Goal: Task Accomplishment & Management: Complete application form

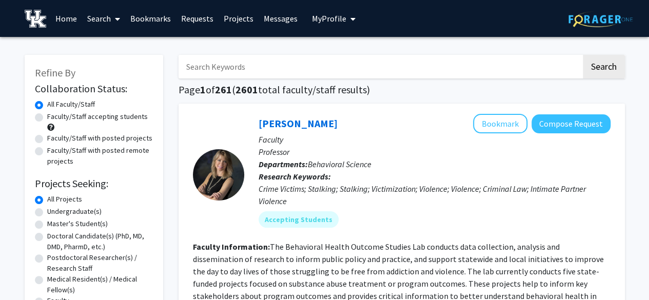
click at [87, 115] on label "Faculty/Staff accepting students" at bounding box center [97, 116] width 101 height 11
click at [54, 115] on input "Faculty/Staff accepting students" at bounding box center [50, 114] width 7 height 7
radio input "true"
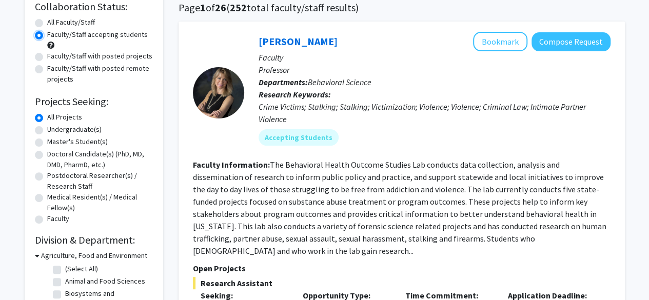
scroll to position [83, 0]
click at [74, 130] on label "Undergraduate(s)" at bounding box center [74, 129] width 54 height 11
click at [54, 130] on input "Undergraduate(s)" at bounding box center [50, 127] width 7 height 7
radio input "true"
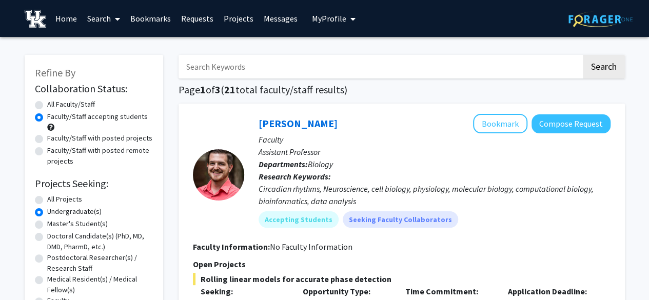
click at [382, 60] on input "Search Keywords" at bounding box center [380, 67] width 403 height 24
type input "animal science"
click at [583, 55] on button "Search" at bounding box center [604, 67] width 42 height 24
radio input "true"
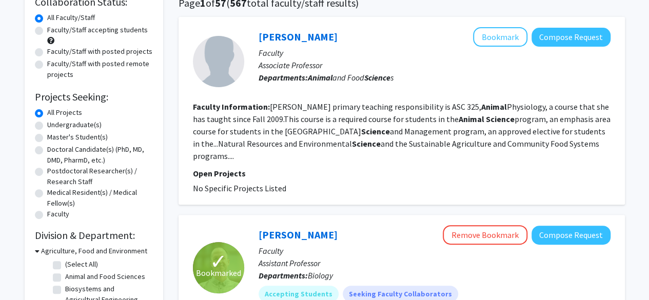
scroll to position [86, 0]
click at [73, 127] on label "Undergraduate(s)" at bounding box center [74, 125] width 54 height 11
click at [54, 127] on input "Undergraduate(s)" at bounding box center [50, 123] width 7 height 7
radio input "true"
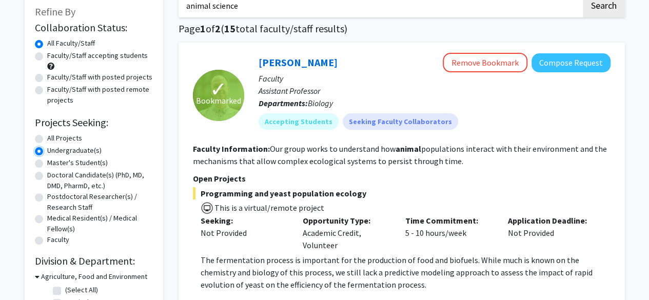
scroll to position [62, 0]
click at [124, 59] on label "Faculty/Staff accepting students" at bounding box center [97, 55] width 101 height 11
click at [54, 56] on input "Faculty/Staff accepting students" at bounding box center [50, 53] width 7 height 7
radio input "true"
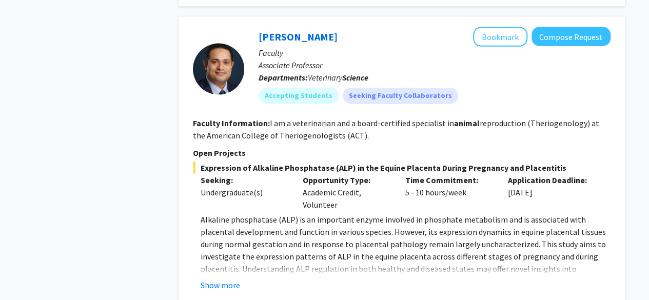
scroll to position [1174, 0]
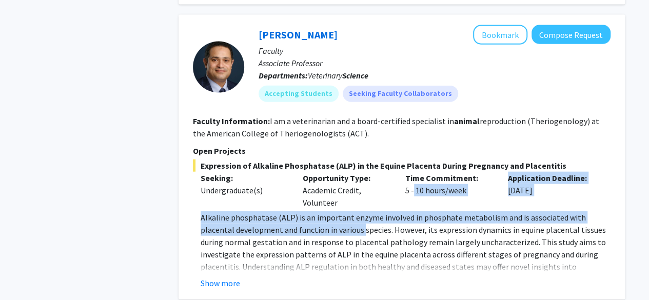
drag, startPoint x: 329, startPoint y: 212, endPoint x: 410, endPoint y: 189, distance: 84.1
click at [410, 189] on div "Expression of Alkaline Phosphatase (ALP) in the Equine Placenta During Pregnanc…" at bounding box center [402, 225] width 418 height 130
click at [410, 189] on div "Time Commitment: 5 - 10 hours/week" at bounding box center [449, 190] width 103 height 37
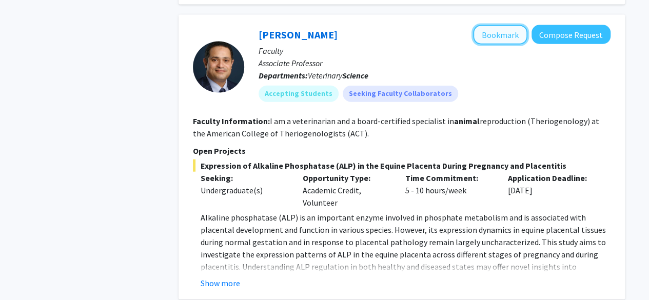
click at [498, 30] on button "Bookmark" at bounding box center [500, 34] width 54 height 19
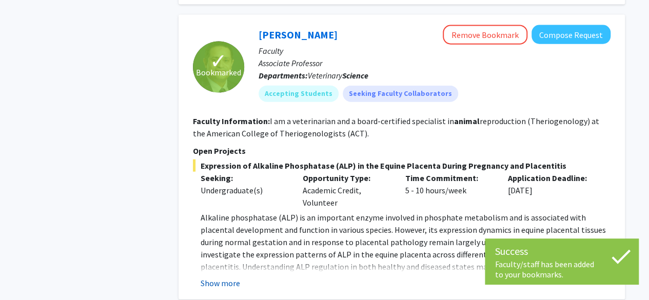
click at [225, 277] on button "Show more" at bounding box center [220, 283] width 39 height 12
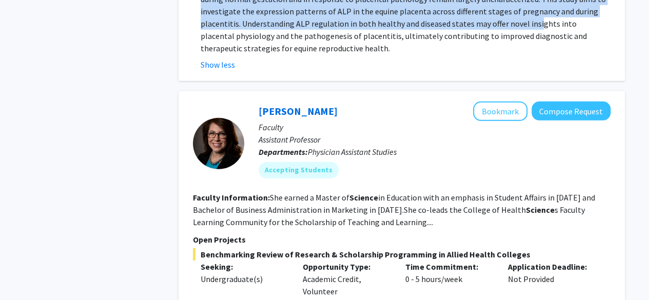
scroll to position [1343, 0]
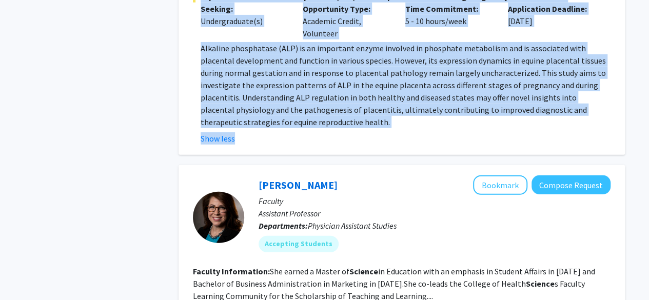
drag, startPoint x: 256, startPoint y: 61, endPoint x: 439, endPoint y: 122, distance: 192.1
click at [439, 122] on fg-search-faculty "✓ Bookmarked [PERSON_NAME] Remove Bookmark Compose Request Faculty Associate Pr…" at bounding box center [402, 0] width 418 height 289
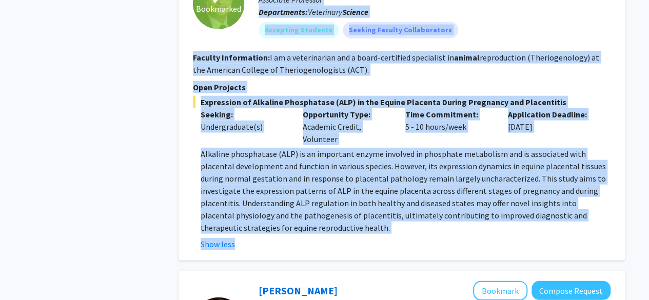
click at [284, 206] on p "Alkaline phosphatase (ALP) is an important enzyme involved in phosphate metabol…" at bounding box center [406, 191] width 410 height 86
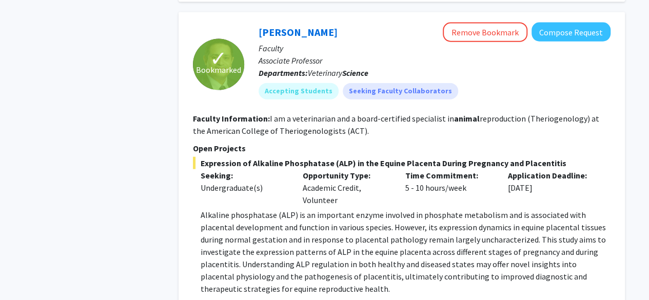
scroll to position [1176, 0]
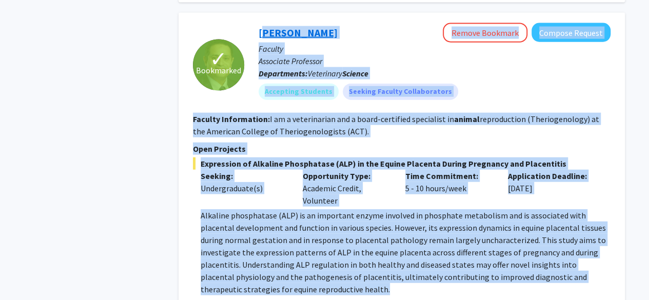
drag, startPoint x: 273, startPoint y: 276, endPoint x: 259, endPoint y: 16, distance: 261.0
click at [259, 23] on fg-search-faculty "✓ Bookmarked [PERSON_NAME] Remove Bookmark Compose Request Faculty Associate Pr…" at bounding box center [402, 167] width 418 height 289
copy fg-search-faculty "Loremi Do-Sitame Con Adipis Elitsedd Eiusmod Tempori Utlabor Etdolorem Aliquaen…"
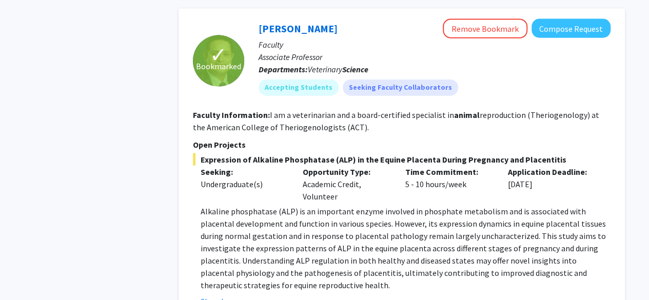
scroll to position [1179, 0]
click at [564, 19] on button "Compose Request" at bounding box center [570, 28] width 79 height 19
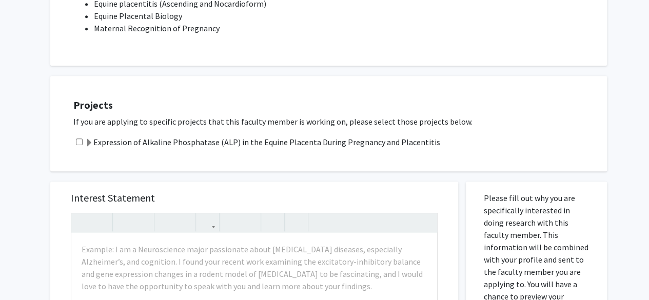
scroll to position [295, 0]
click at [82, 144] on input "checkbox" at bounding box center [79, 142] width 7 height 7
checkbox input "true"
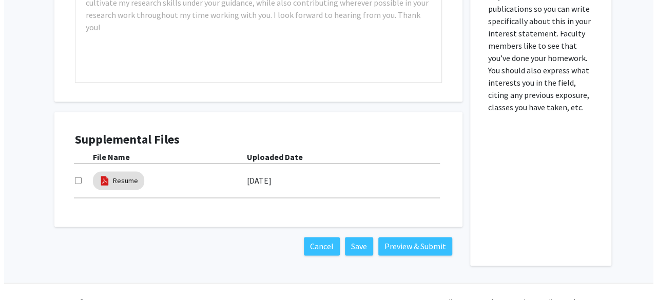
scroll to position [687, 0]
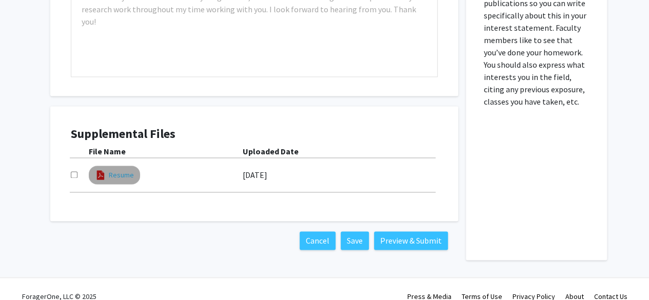
click at [112, 174] on link "Resume" at bounding box center [121, 175] width 25 height 11
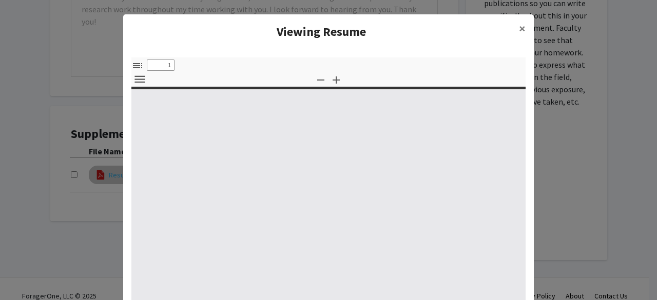
select select "custom"
type input "0"
select select "custom"
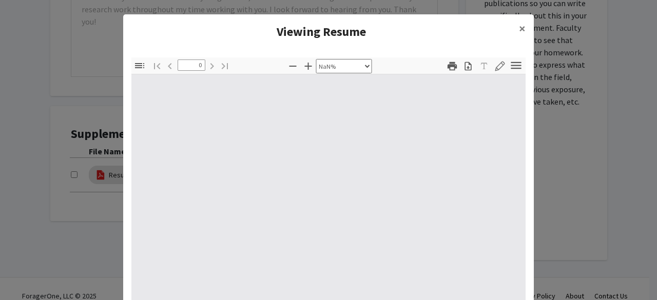
type input "1"
select select "auto"
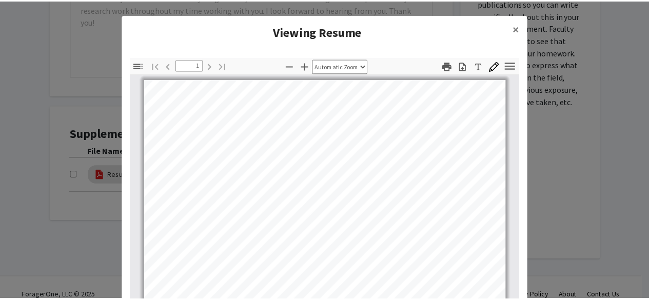
scroll to position [0, 0]
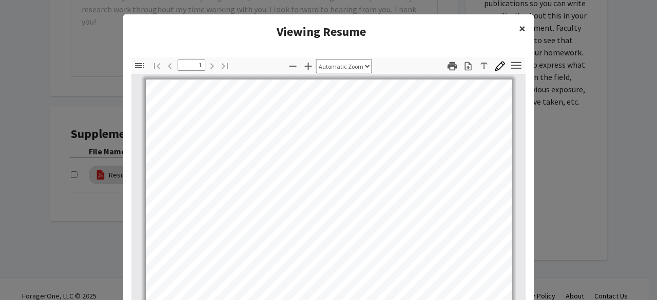
click at [521, 24] on span "×" at bounding box center [522, 29] width 7 height 16
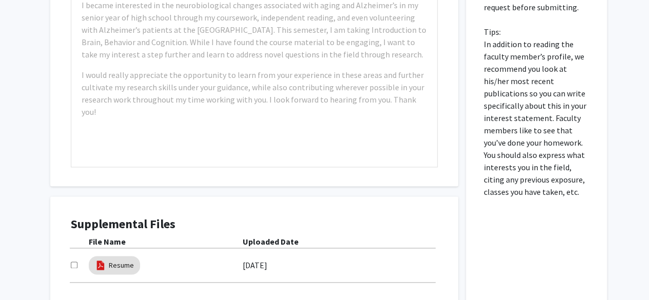
scroll to position [701, 0]
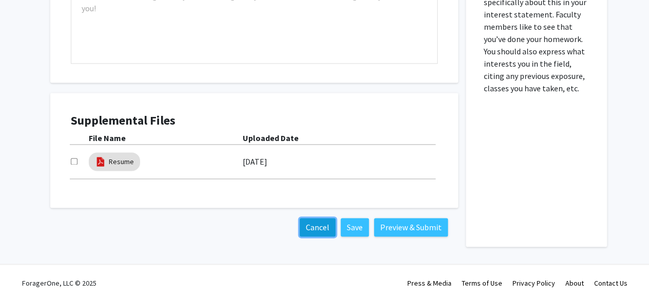
click at [302, 229] on button "Cancel" at bounding box center [318, 227] width 36 height 18
click at [310, 233] on button "Cancel" at bounding box center [318, 227] width 36 height 18
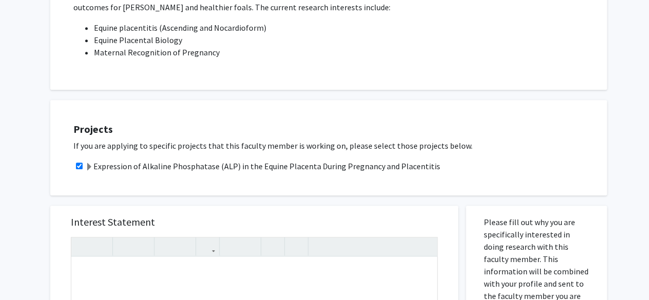
scroll to position [0, 0]
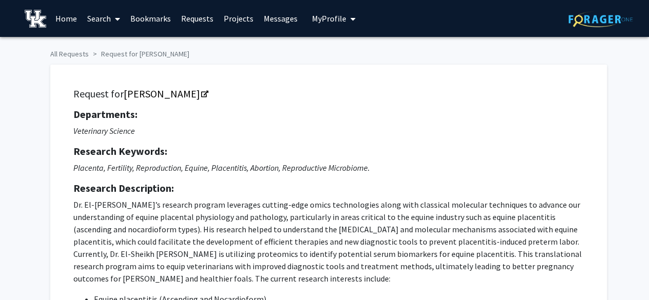
click at [338, 17] on span "My Profile" at bounding box center [329, 18] width 34 height 10
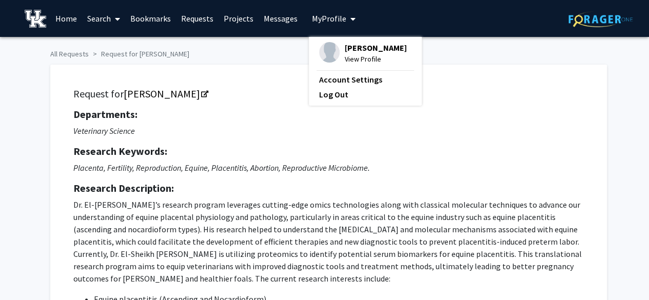
click at [362, 64] on span "View Profile" at bounding box center [376, 58] width 62 height 11
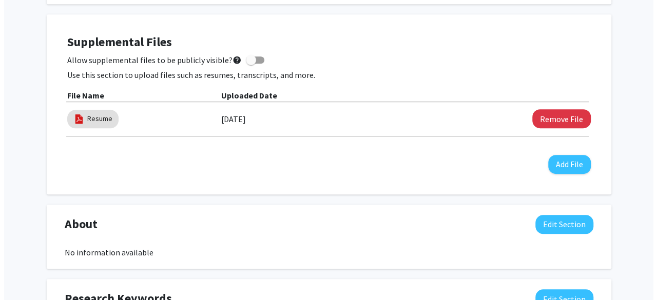
scroll to position [290, 0]
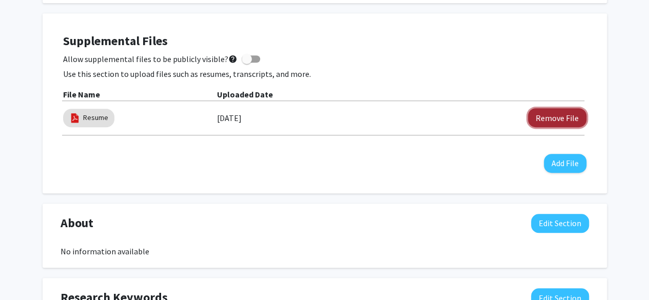
click at [554, 109] on button "Remove File" at bounding box center [557, 117] width 58 height 19
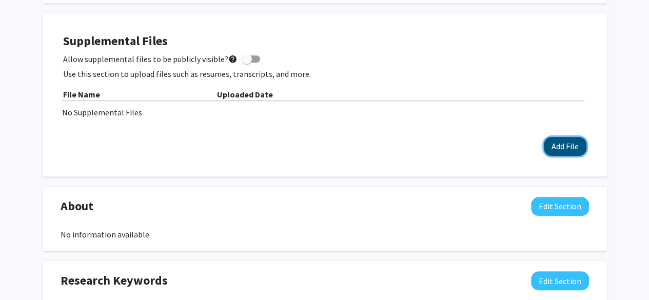
click at [560, 137] on button "Add File" at bounding box center [565, 146] width 43 height 19
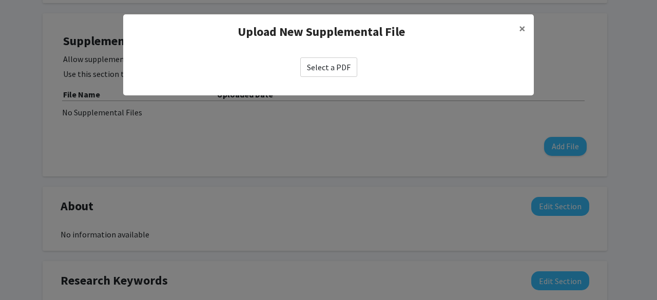
click at [348, 68] on label "Select a PDF" at bounding box center [328, 66] width 57 height 19
click at [0, 0] on input "Select a PDF" at bounding box center [0, 0] width 0 height 0
select select "custom"
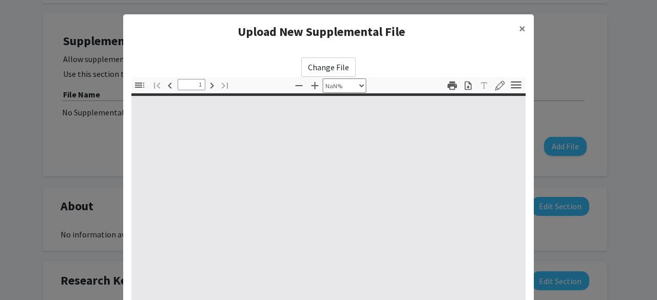
type input "0"
select select "custom"
type input "1"
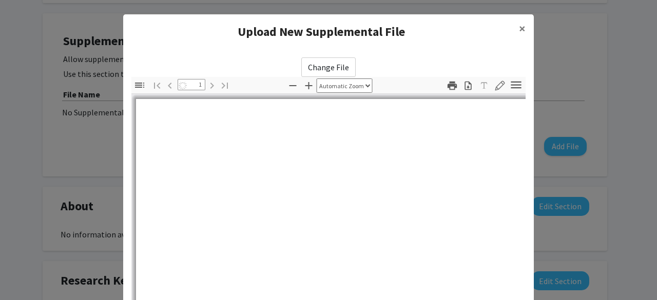
select select "auto"
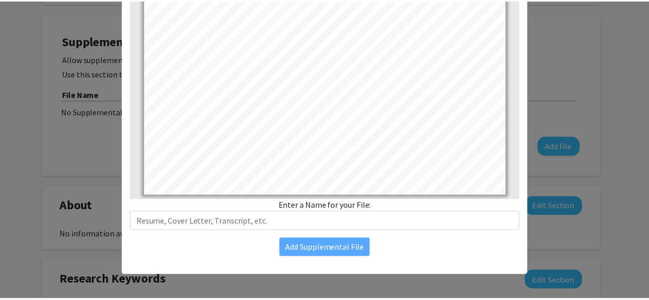
scroll to position [0, 0]
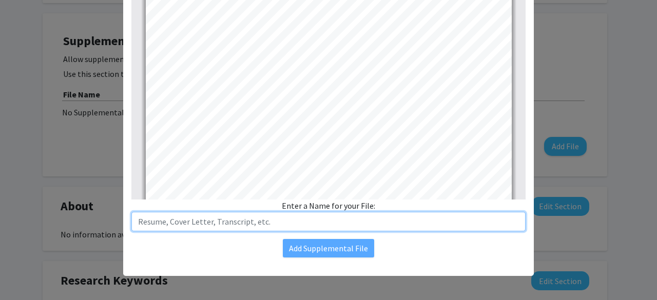
click at [389, 230] on input "text" at bounding box center [328, 221] width 394 height 19
type input "[PERSON_NAME] Resume"
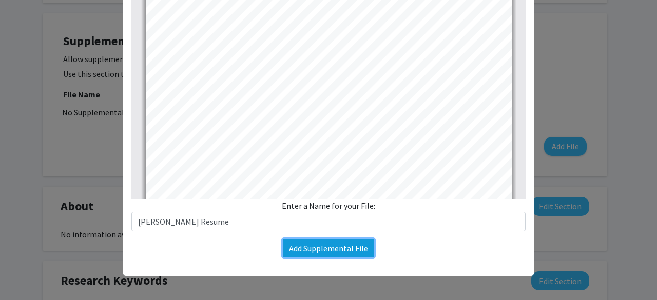
click at [356, 247] on button "Add Supplemental File" at bounding box center [328, 248] width 91 height 18
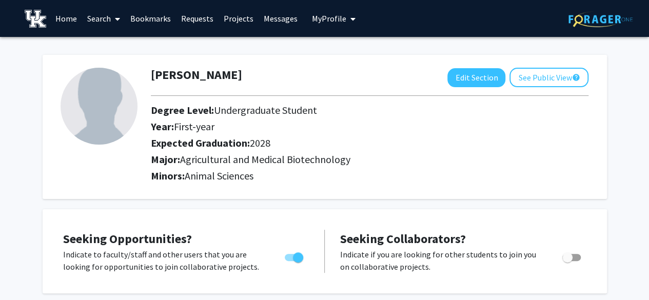
click at [89, 17] on link "Search" at bounding box center [103, 19] width 43 height 36
click at [65, 17] on link "Home" at bounding box center [66, 19] width 32 height 36
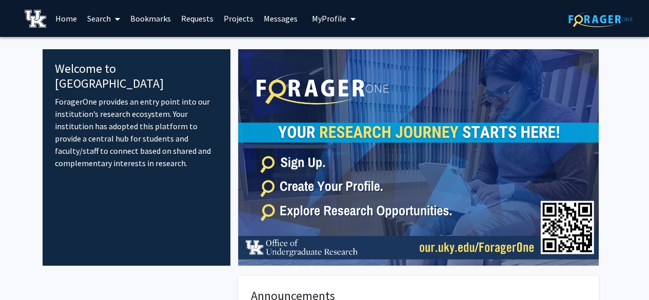
click at [105, 11] on link "Search" at bounding box center [103, 19] width 43 height 36
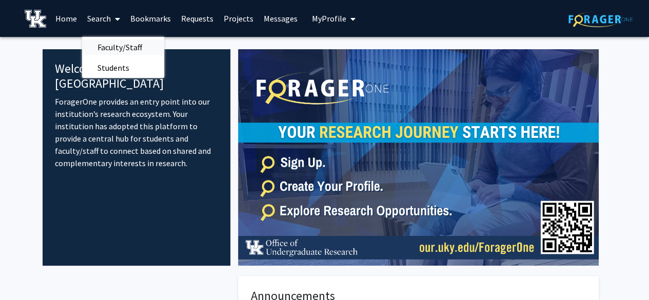
click at [114, 51] on span "Faculty/Staff" at bounding box center [119, 47] width 75 height 21
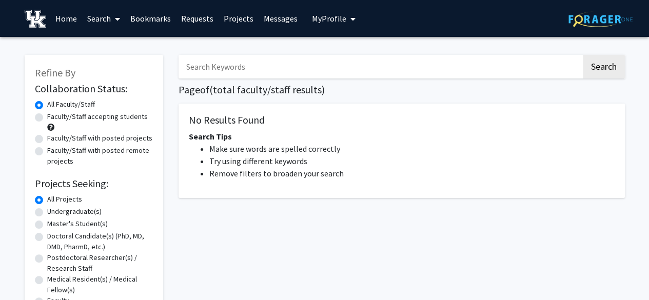
click at [215, 68] on input "Search Keywords" at bounding box center [380, 67] width 403 height 24
type input "veterinarian"
click at [583, 55] on button "Search" at bounding box center [604, 67] width 42 height 24
click at [600, 67] on button "Search" at bounding box center [604, 67] width 42 height 24
click at [140, 118] on label "Faculty/Staff accepting students" at bounding box center [97, 116] width 101 height 11
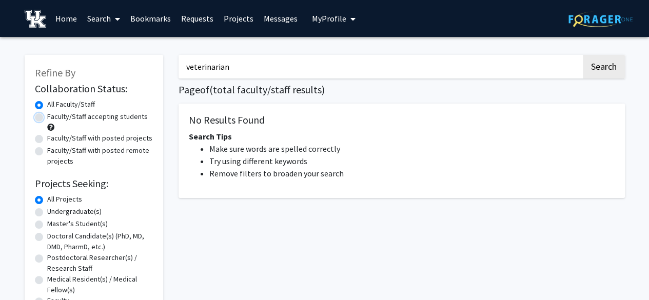
click at [54, 118] on input "Faculty/Staff accepting students" at bounding box center [50, 114] width 7 height 7
radio input "true"
click at [600, 78] on button "Search" at bounding box center [604, 67] width 42 height 24
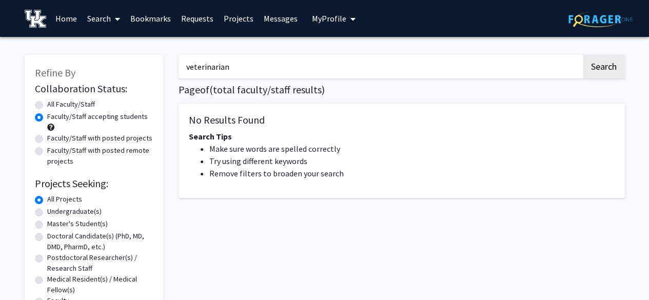
click at [445, 56] on input "veterinarian" at bounding box center [380, 67] width 403 height 24
click at [97, 16] on link "Search" at bounding box center [103, 19] width 43 height 36
click at [74, 19] on link "Home" at bounding box center [66, 19] width 32 height 36
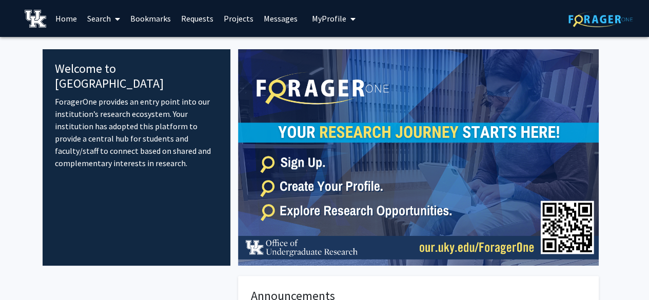
click at [168, 15] on link "Bookmarks" at bounding box center [150, 19] width 51 height 36
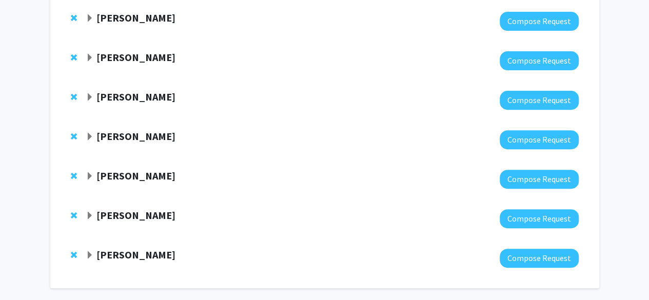
scroll to position [152, 0]
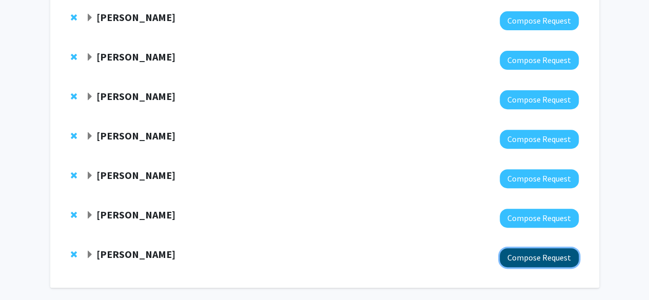
click at [540, 253] on button "Compose Request" at bounding box center [539, 257] width 79 height 19
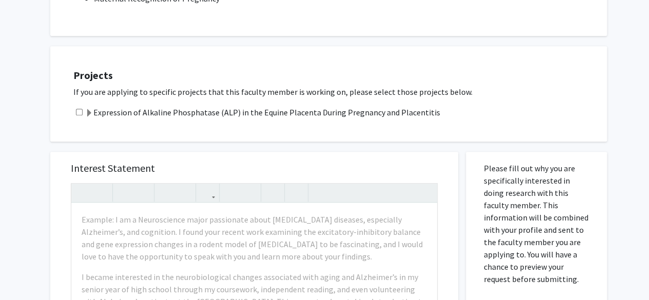
scroll to position [324, 0]
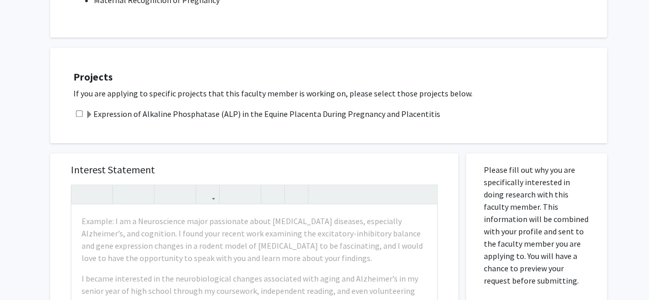
click at [301, 109] on label "Expression of Alkaline Phosphatase (ALP) in the Equine Placenta During Pregnanc…" at bounding box center [262, 114] width 355 height 12
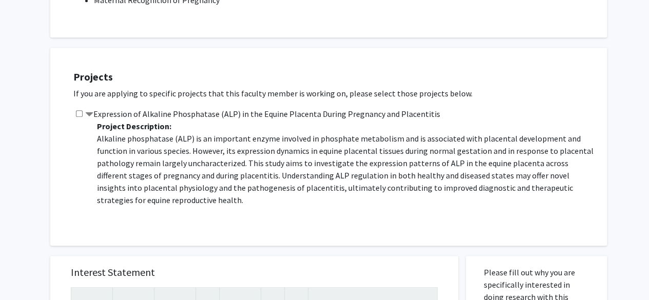
scroll to position [345, 0]
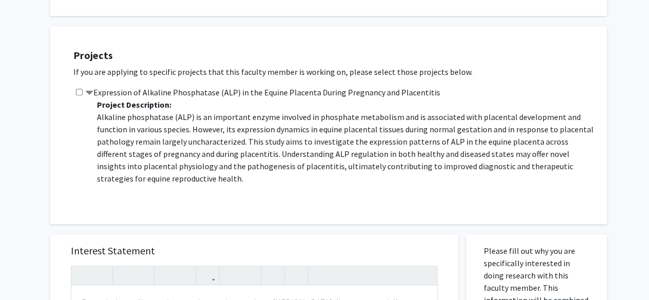
click at [79, 93] on input "checkbox" at bounding box center [79, 92] width 7 height 7
checkbox input "true"
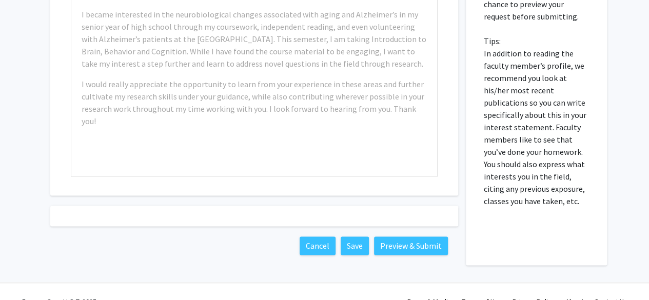
scroll to position [708, 0]
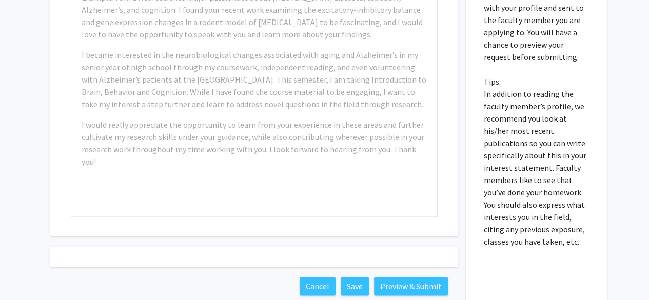
click at [223, 255] on div at bounding box center [254, 256] width 408 height 21
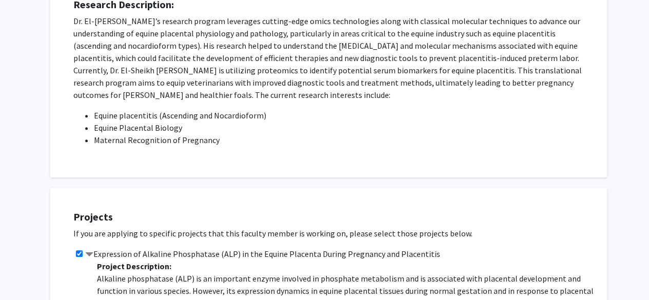
scroll to position [0, 0]
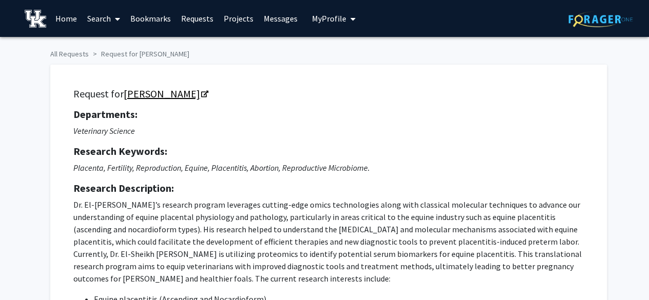
click at [207, 95] on link "[PERSON_NAME]" at bounding box center [166, 93] width 84 height 13
click at [155, 27] on link "Bookmarks" at bounding box center [150, 19] width 51 height 36
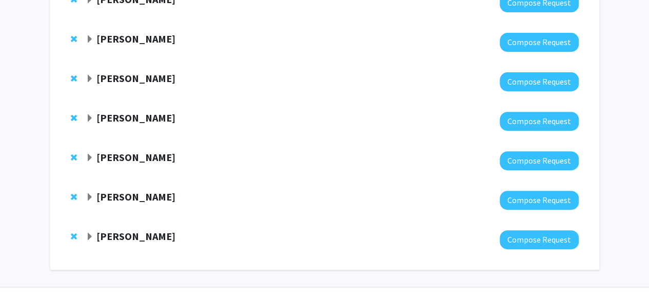
scroll to position [170, 0]
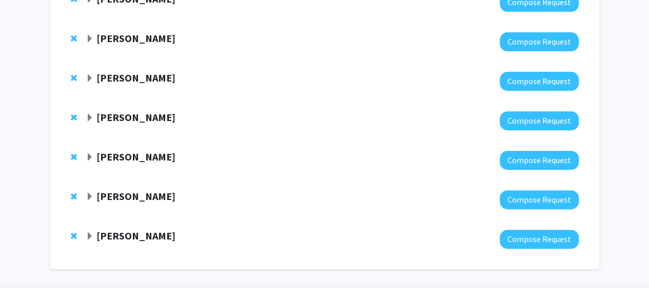
click at [128, 202] on strong "[PERSON_NAME]" at bounding box center [135, 196] width 79 height 13
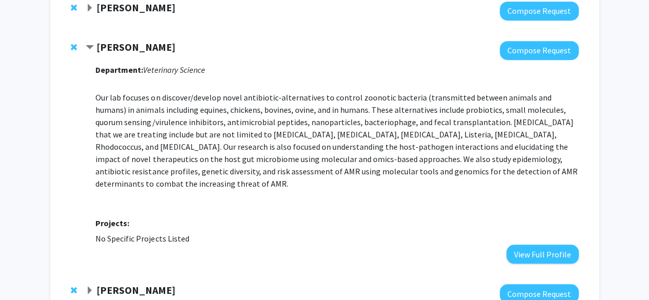
scroll to position [320, 0]
click at [128, 202] on div "Department: Veterinary Science Our lab focuses on discover/develop novel antibi…" at bounding box center [336, 162] width 483 height 204
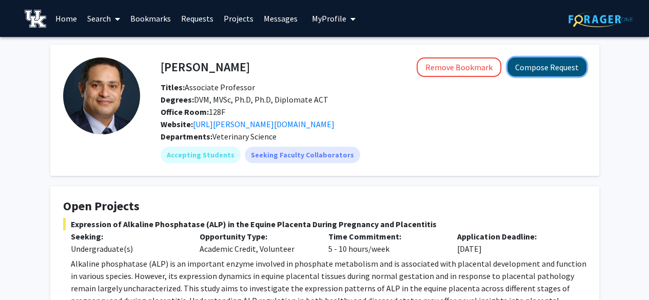
click at [542, 74] on button "Compose Request" at bounding box center [546, 66] width 79 height 19
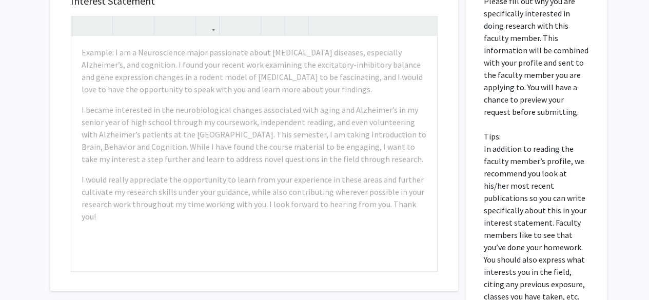
scroll to position [701, 0]
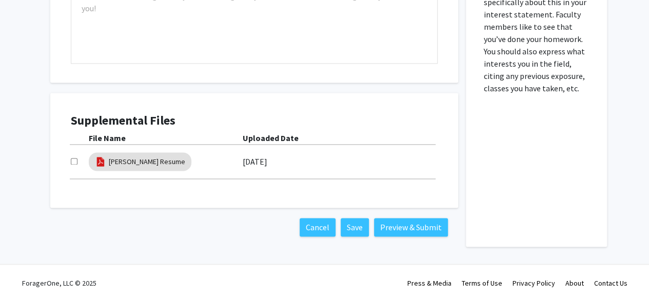
click at [73, 165] on div at bounding box center [80, 161] width 18 height 12
click at [73, 161] on input "checkbox" at bounding box center [74, 161] width 7 height 7
checkbox input "true"
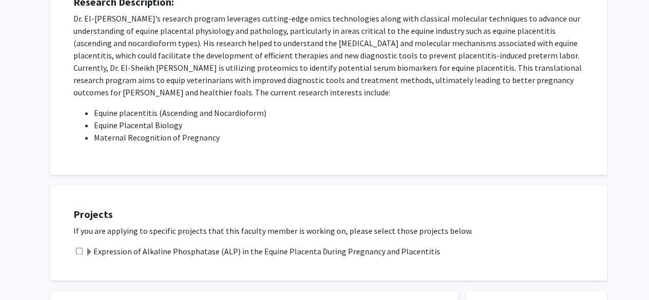
scroll to position [184, 0]
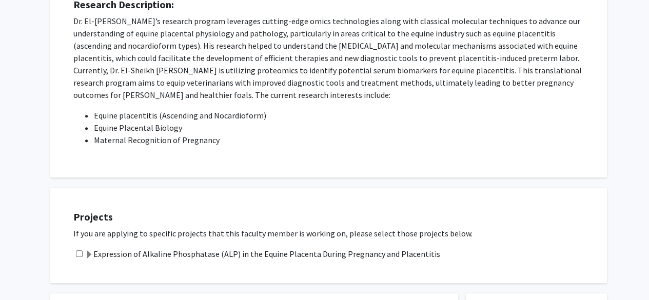
click at [81, 252] on input "checkbox" at bounding box center [79, 253] width 7 height 7
checkbox input "true"
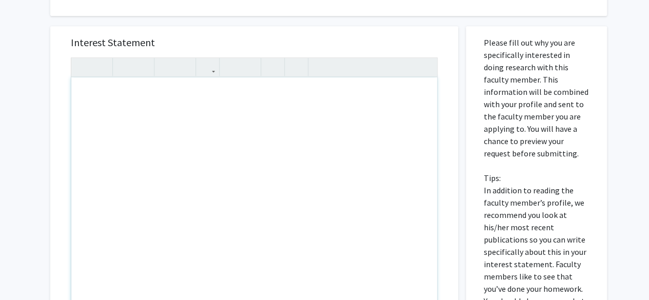
scroll to position [445, 0]
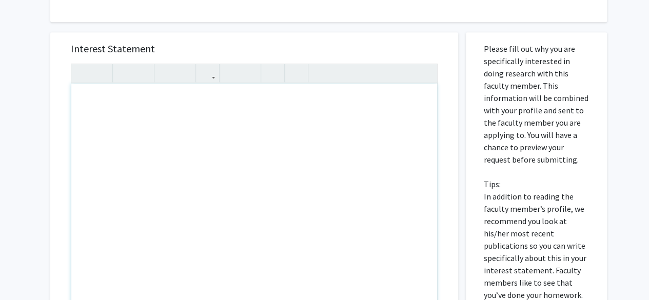
click at [226, 194] on div "Note to users with screen readers: Please press Alt+0 or Option+0 to deactivate…" at bounding box center [254, 201] width 366 height 235
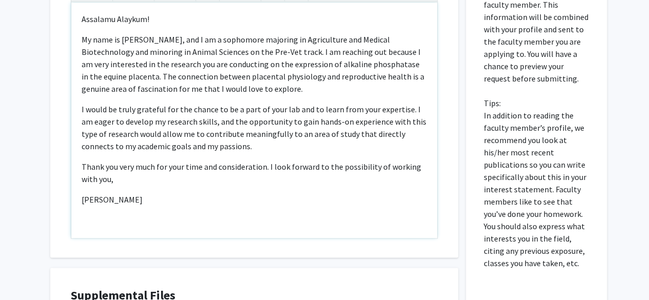
scroll to position [527, 0]
click at [213, 179] on p "Thank you very much for your time and consideration. I look forward to the poss…" at bounding box center [254, 172] width 345 height 25
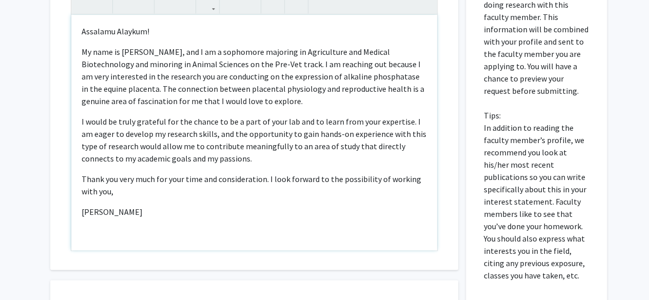
scroll to position [515, 0]
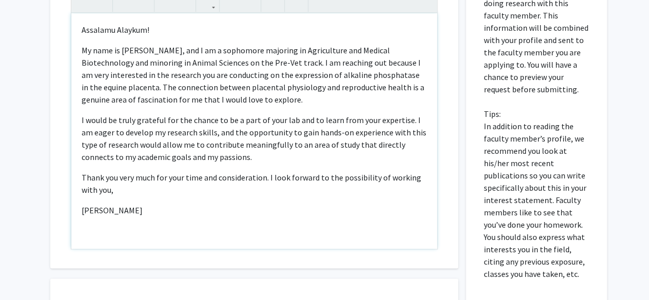
click at [258, 36] on div "Assalamu Alaykum! My name is [PERSON_NAME], and I am a sophomore majoring in Ag…" at bounding box center [254, 130] width 366 height 235
click at [514, 210] on p "Please fill out why you are specifically interested in doing research with this…" at bounding box center [536, 126] width 105 height 308
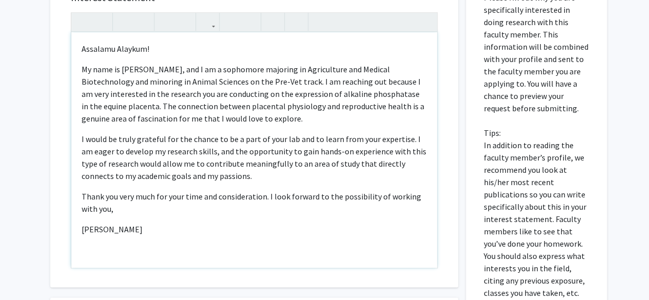
scroll to position [496, 0]
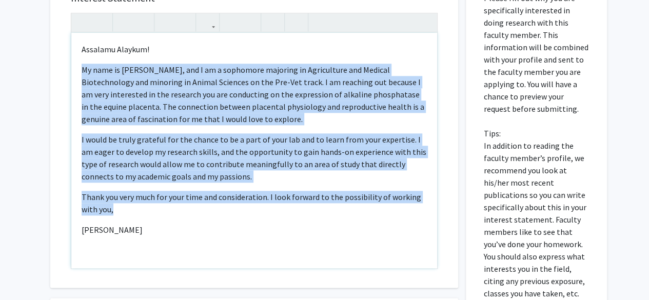
drag, startPoint x: 150, startPoint y: 209, endPoint x: 82, endPoint y: 72, distance: 152.6
click at [82, 72] on div "Assalamu Alaykum! My name is Huda Ghoneim, and I am a sophomore majoring in Agr…" at bounding box center [254, 150] width 366 height 235
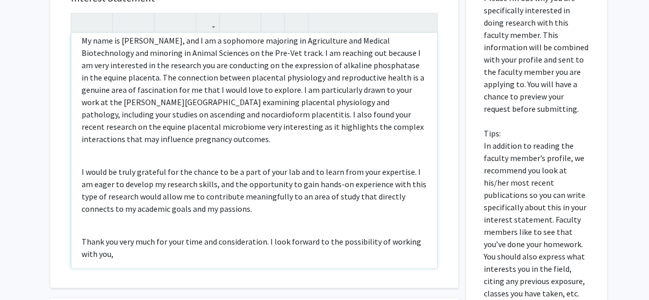
scroll to position [30, 0]
click at [163, 153] on div "Assalamu Alaykum!  My name is Huda Ghoneim, and I am a sophomore majoring in A…" at bounding box center [254, 150] width 366 height 235
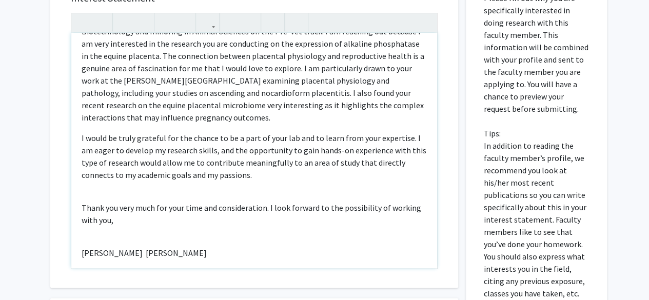
scroll to position [60, 0]
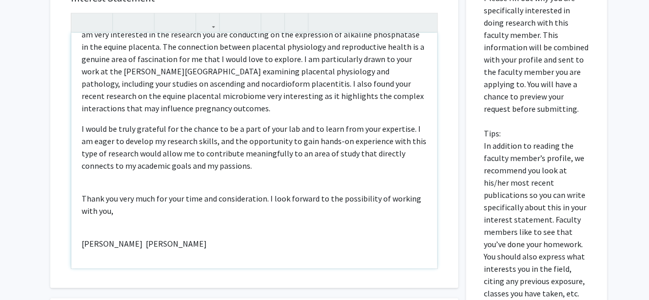
click at [210, 230] on div "Assalamu Alaykum!  My name is Huda Ghoneim, and I am a sophomore majoring in A…" at bounding box center [254, 150] width 366 height 235
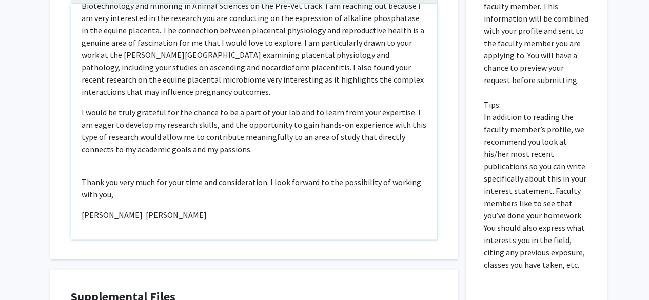
scroll to position [48, 0]
drag, startPoint x: 188, startPoint y: 213, endPoint x: 135, endPoint y: 214, distance: 52.3
click at [135, 214] on p "Huda Ghoneim Huda Ghoneim" at bounding box center [254, 215] width 345 height 12
click at [110, 204] on div "Assalamu Alaykum!  My name is Huda Ghoneim, and I am a sophomore majoring in A…" at bounding box center [254, 121] width 366 height 235
click at [158, 205] on div "Assalamu Alaykum!  My name is Huda Ghoneim, and I am a sophomore majoring in A…" at bounding box center [254, 121] width 366 height 235
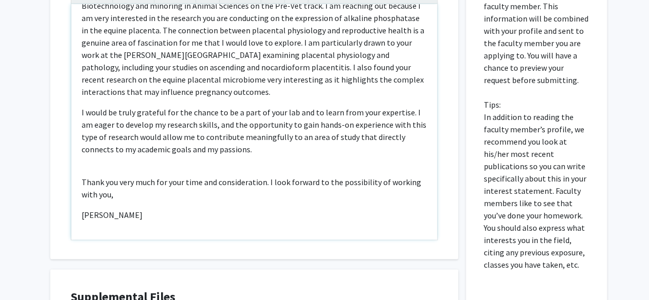
click at [165, 189] on p "Thank you very much for your time and consideration. I look forward to the poss…" at bounding box center [254, 188] width 345 height 25
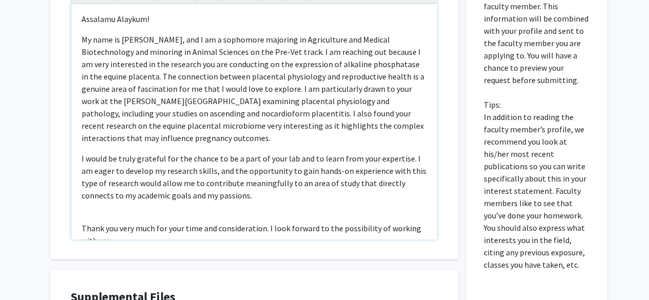
scroll to position [0, 0]
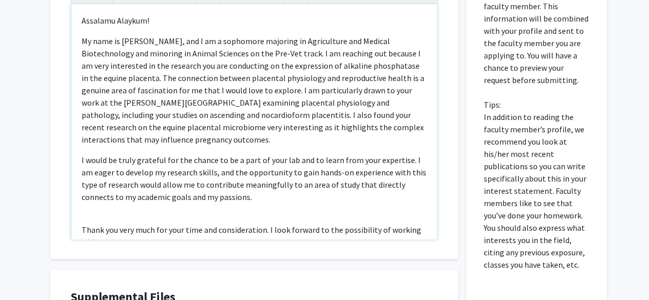
click at [162, 14] on p "Assalamu Alaykum!" at bounding box center [254, 20] width 345 height 12
type textarea "<p>Assalamu Alaikum,&nbsp;</p> <p>My name is Huda Ghoneim, and I am a sophomore…"
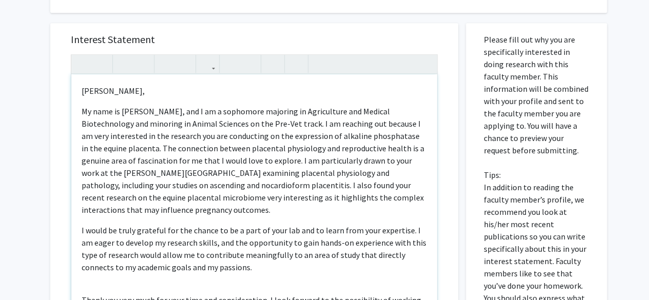
scroll to position [460, 0]
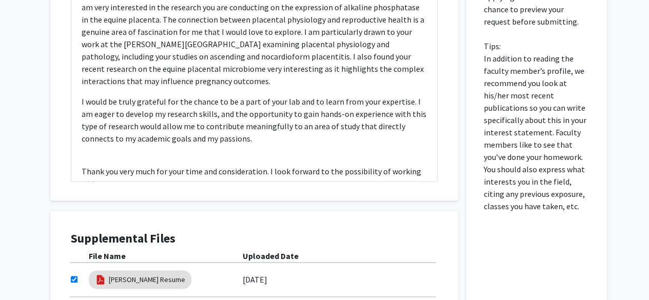
drag, startPoint x: 476, startPoint y: 139, endPoint x: 463, endPoint y: 162, distance: 26.7
click at [463, 162] on div "Interest Statement Assalamu Alaikum,  My name is Huda Ghoneim, and I am a soph…" at bounding box center [254, 124] width 423 height 481
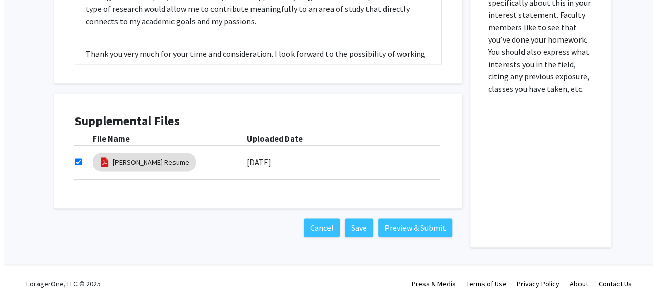
scroll to position [701, 0]
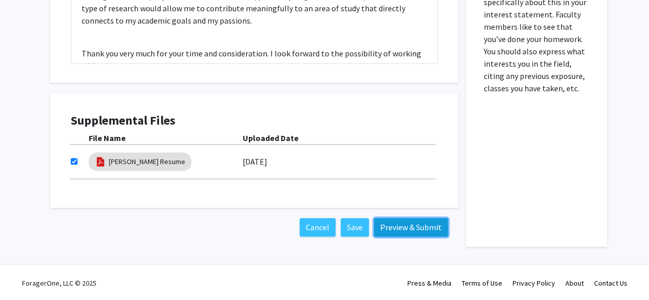
click at [414, 231] on button "Preview & Submit" at bounding box center [411, 227] width 74 height 18
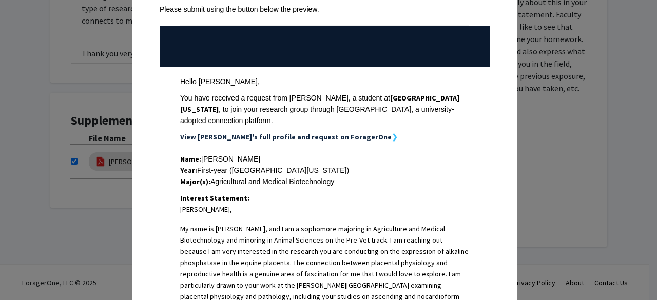
scroll to position [94, 0]
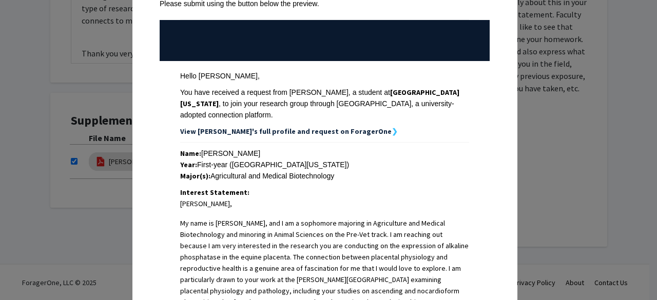
click at [214, 159] on div "Year: First-year (University of Kentucky)" at bounding box center [324, 164] width 289 height 11
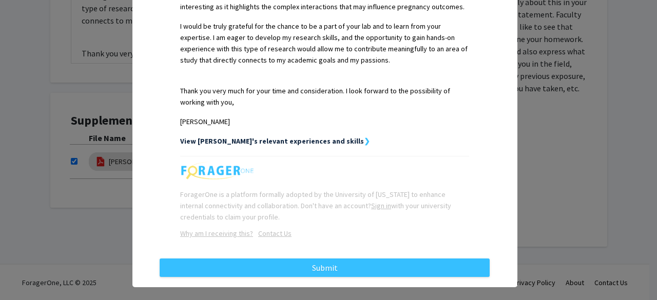
scroll to position [0, 0]
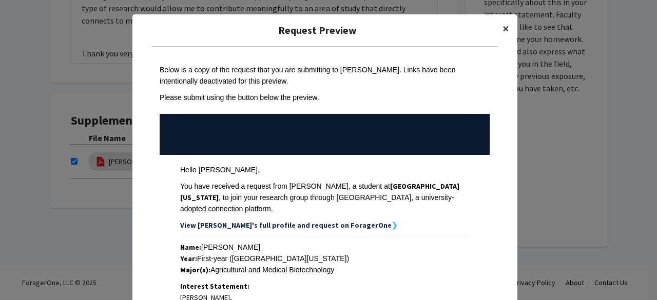
click at [502, 27] on span "×" at bounding box center [505, 29] width 7 height 16
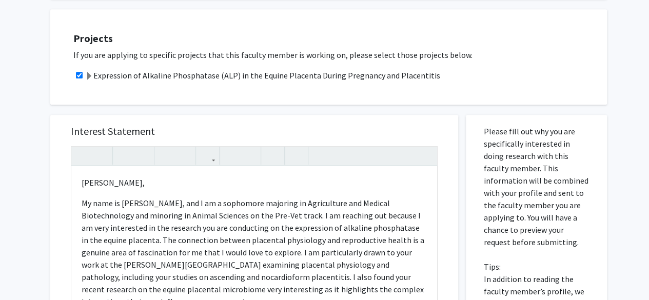
scroll to position [48, 0]
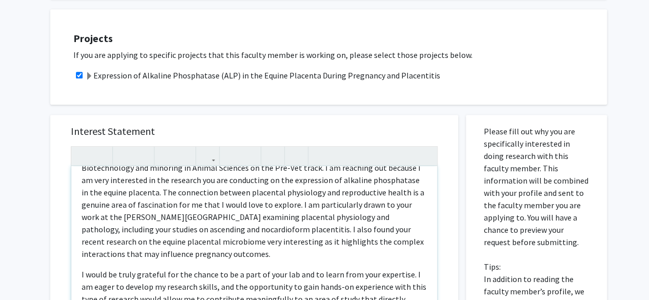
click at [172, 202] on p "My name is Huda Ghoneim, and I am a sophomore majoring in Agriculture and Medic…" at bounding box center [254, 204] width 345 height 111
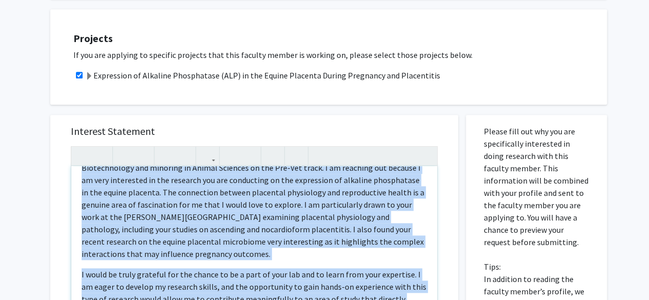
copy div "Assalamu Alaikum,  My name is Huda Ghoneim, and I am a sophomore majoring in A…"
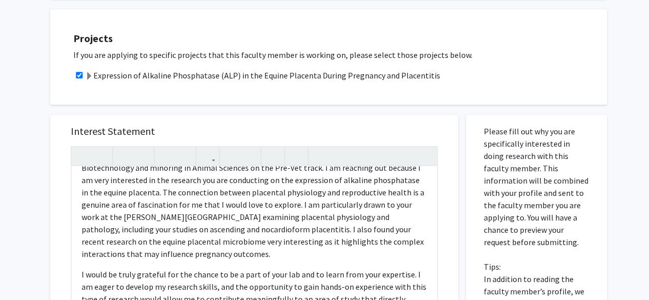
click at [342, 29] on div "Projects If you are applying to specific projects that this faculty member is w…" at bounding box center [335, 57] width 544 height 70
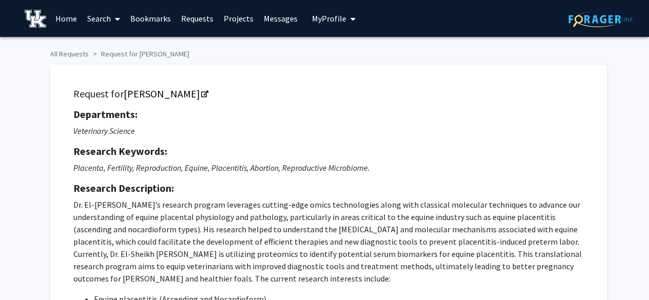
click at [346, 23] on span "My profile dropdown to access profile and logout" at bounding box center [350, 19] width 9 height 36
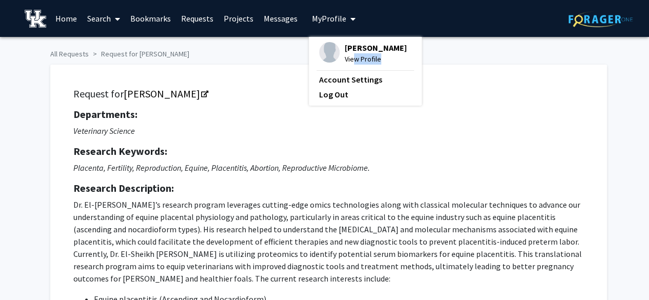
drag, startPoint x: 350, startPoint y: 51, endPoint x: 348, endPoint y: 65, distance: 13.6
click at [348, 65] on div "Huda Ghoneim View Profile Account Settings Log Out" at bounding box center [365, 71] width 113 height 69
drag, startPoint x: 348, startPoint y: 65, endPoint x: 311, endPoint y: 129, distance: 74.2
click at [311, 129] on p "Veterinary Science" at bounding box center [328, 131] width 510 height 12
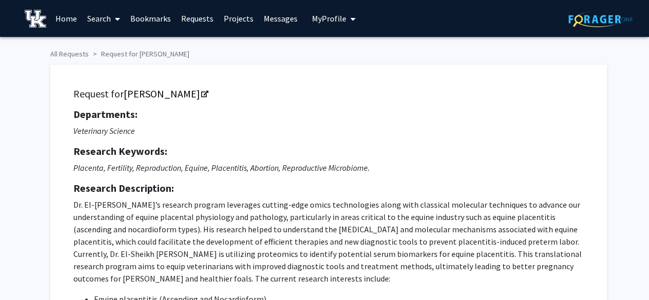
click at [334, 20] on span "My Profile" at bounding box center [329, 18] width 34 height 10
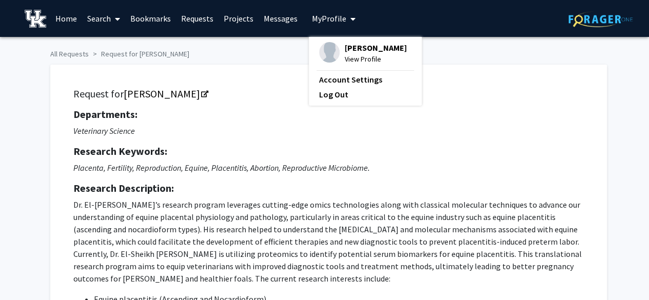
click at [361, 57] on span "View Profile" at bounding box center [376, 58] width 62 height 11
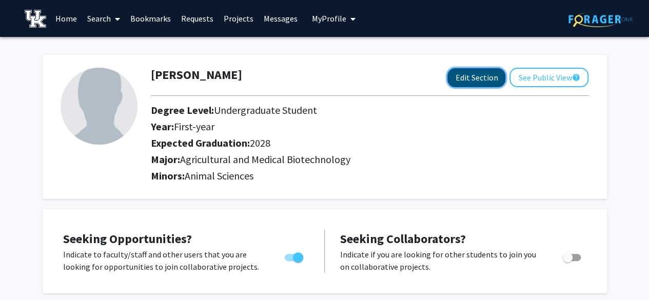
click at [469, 72] on button "Edit Section" at bounding box center [476, 77] width 58 height 19
select select "first-year"
select select "2028"
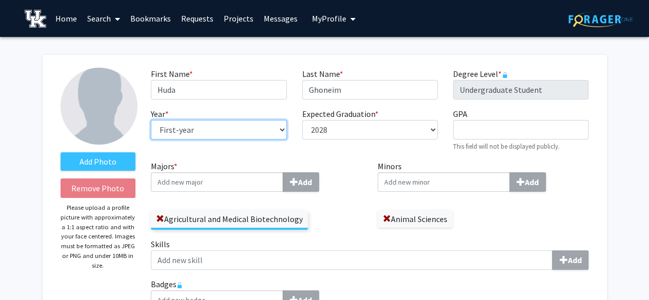
click at [215, 129] on select "--- First-year Sophomore Junior Senior Postbaccalaureate Certificate" at bounding box center [218, 129] width 135 height 19
select select "sophomore"
click at [151, 120] on select "--- First-year Sophomore Junior Senior Postbaccalaureate Certificate" at bounding box center [218, 129] width 135 height 19
click at [259, 182] on input "Majors * Add" at bounding box center [217, 181] width 132 height 19
click at [327, 195] on div "Majors * Add Agricultural and Medical Biotechnology" at bounding box center [256, 195] width 211 height 70
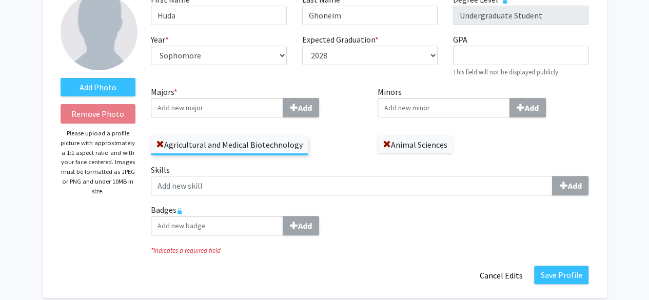
scroll to position [75, 0]
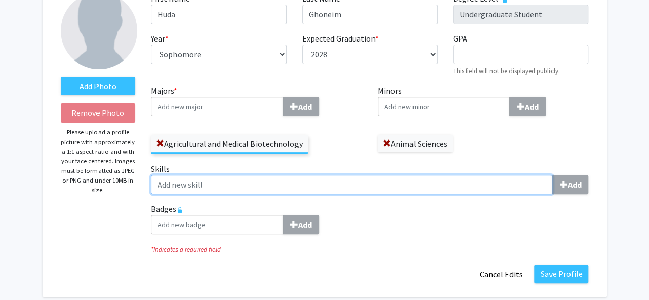
click at [346, 182] on input "Skills Add" at bounding box center [352, 184] width 402 height 19
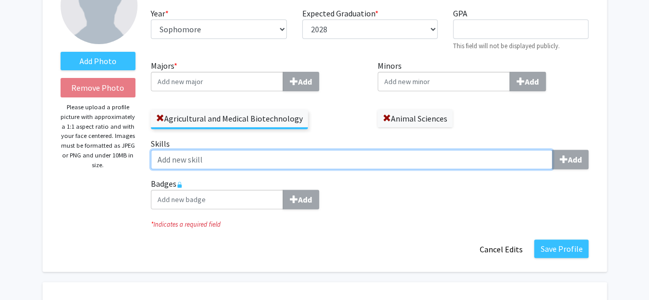
scroll to position [101, 0]
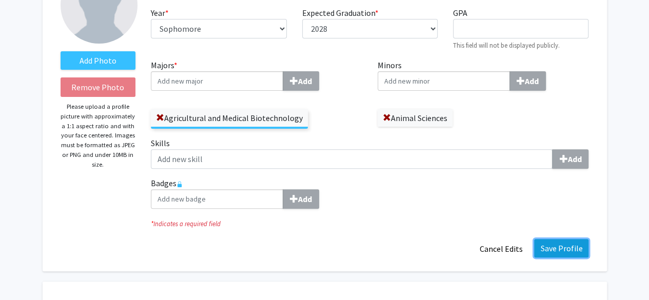
click at [557, 241] on button "Save Profile" at bounding box center [561, 248] width 54 height 18
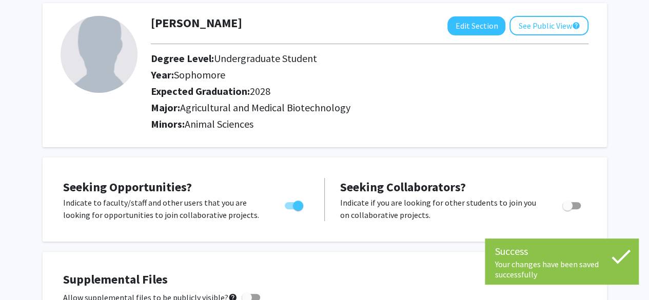
scroll to position [0, 0]
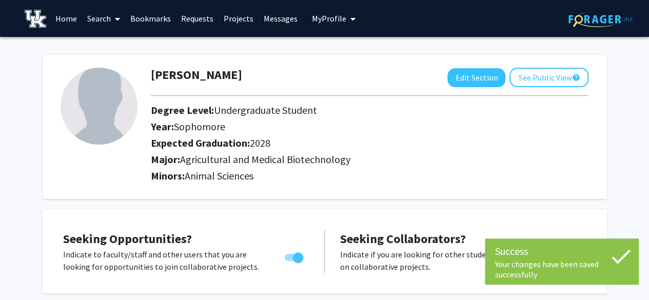
click at [162, 13] on link "Bookmarks" at bounding box center [150, 19] width 51 height 36
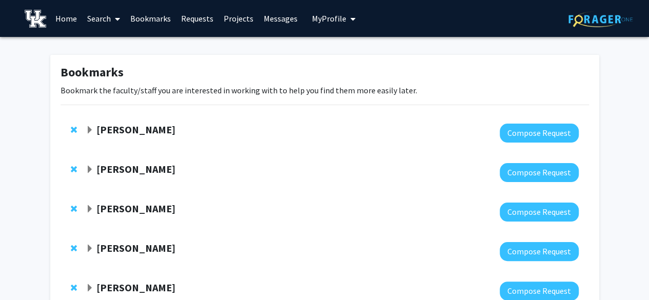
scroll to position [193, 0]
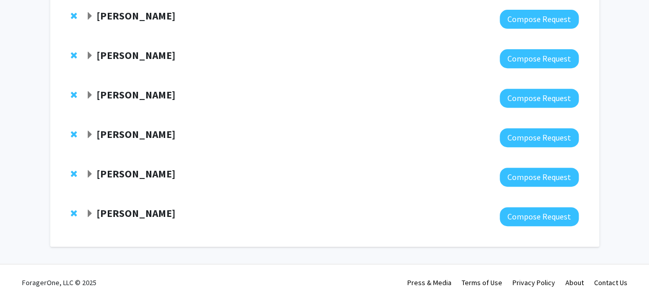
click at [144, 209] on strong "[PERSON_NAME]" at bounding box center [135, 213] width 79 height 13
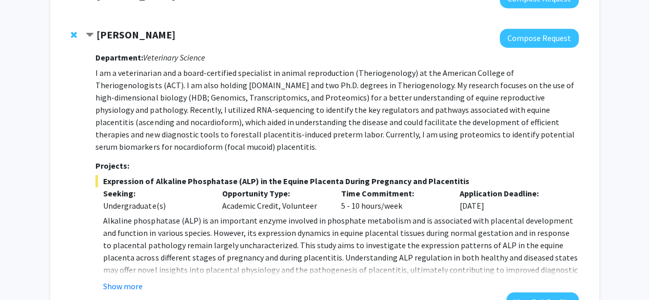
scroll to position [380, 0]
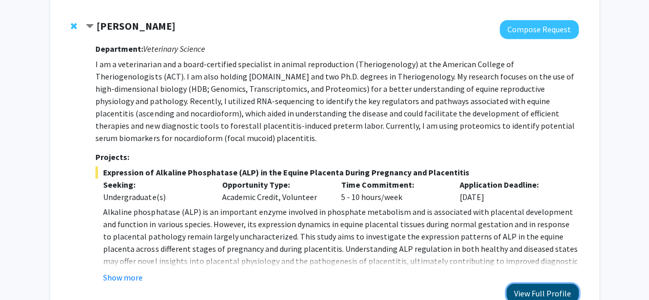
click at [526, 284] on button "View Full Profile" at bounding box center [542, 293] width 72 height 19
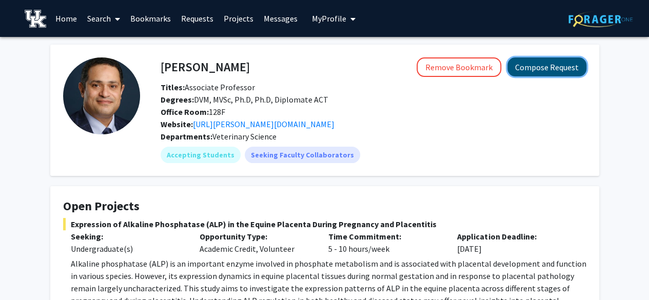
click at [515, 74] on button "Compose Request" at bounding box center [546, 66] width 79 height 19
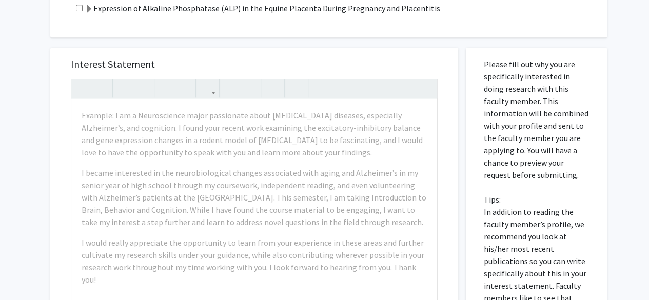
scroll to position [430, 0]
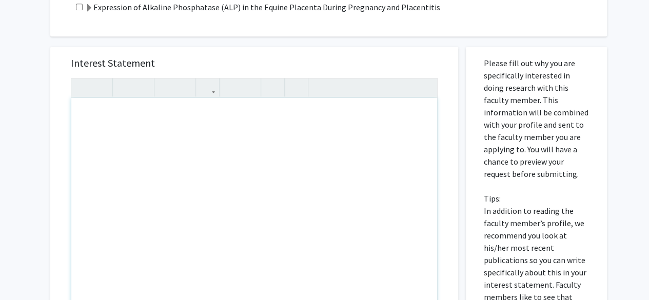
click at [265, 164] on div "Note to users with screen readers: Please press Alt+0 or Option+0 to deactivate…" at bounding box center [254, 215] width 366 height 235
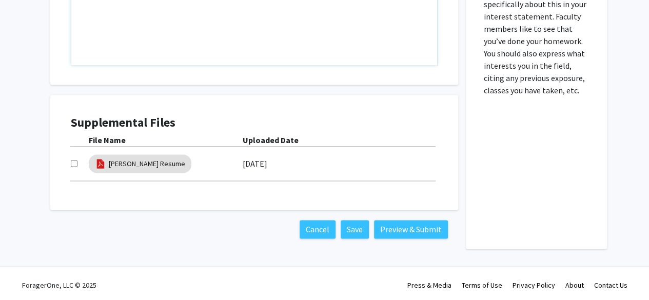
scroll to position [701, 0]
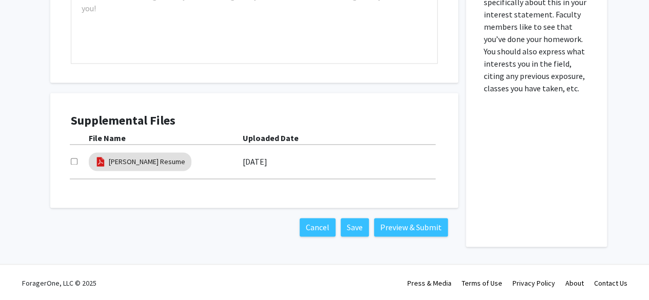
click at [72, 161] on input "checkbox" at bounding box center [74, 161] width 7 height 7
checkbox input "true"
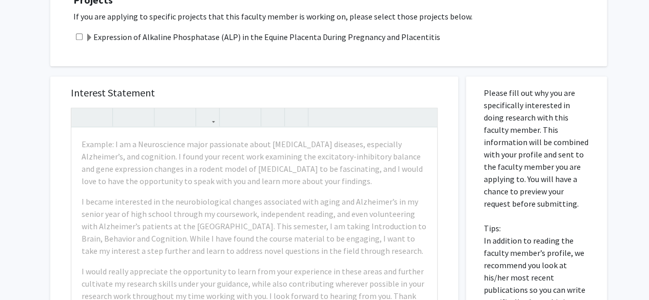
scroll to position [338, 0]
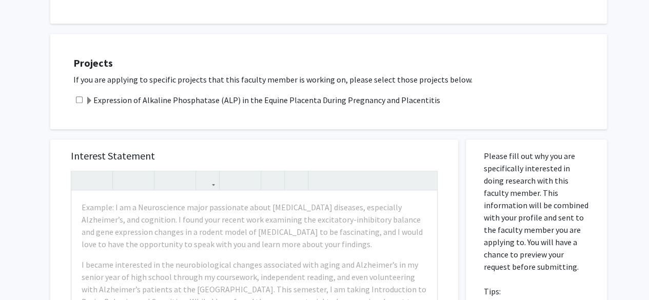
click at [80, 97] on input "checkbox" at bounding box center [79, 99] width 7 height 7
checkbox input "true"
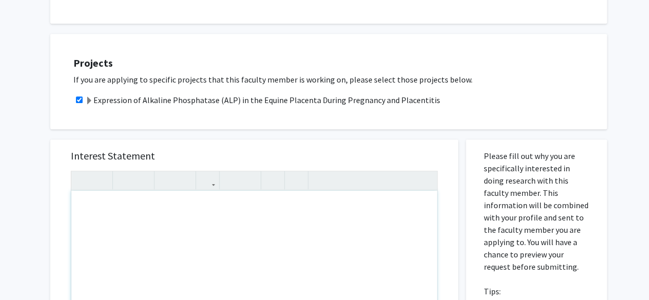
paste div "Note to users with screen readers: Please press Alt+0 or Option+0 to deactivate…"
type textarea "<p>Assalamu Alaikum, </p> <p>My name is Huda Ghoneim, and I am a sophomore majo…"
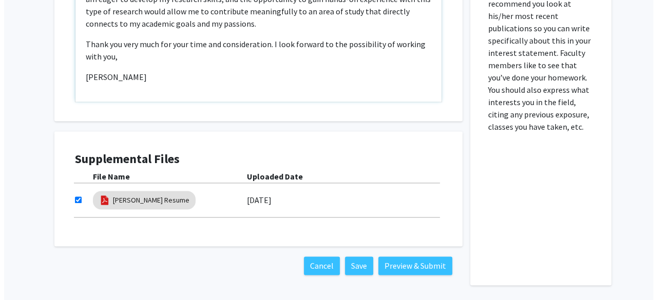
scroll to position [701, 0]
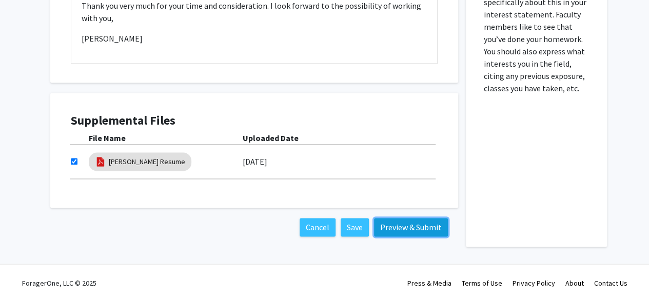
click at [402, 222] on button "Preview & Submit" at bounding box center [411, 227] width 74 height 18
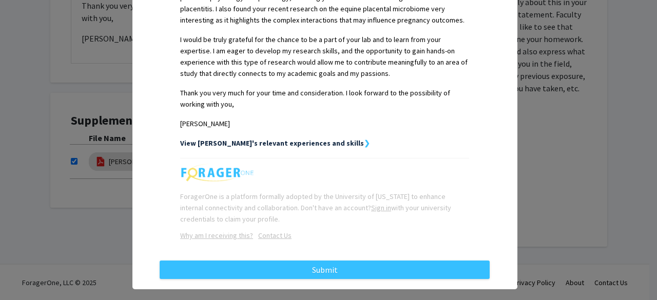
scroll to position [389, 0]
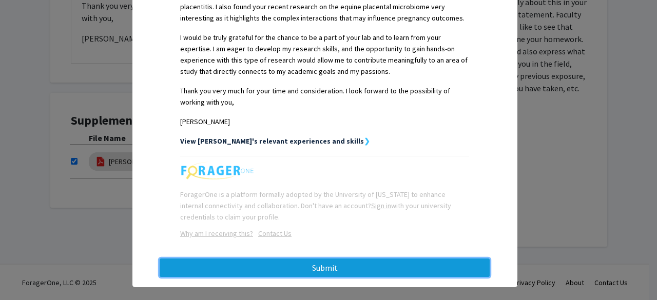
click at [351, 259] on button "Submit" at bounding box center [325, 268] width 330 height 18
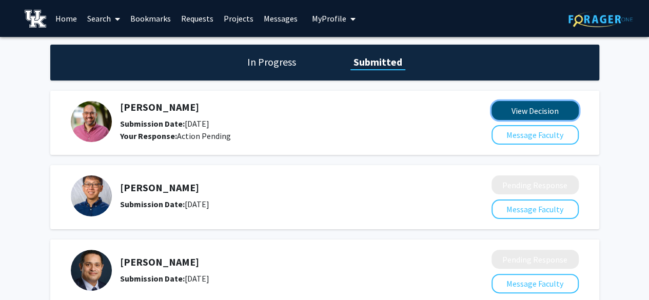
click at [508, 108] on button "View Decision" at bounding box center [534, 110] width 87 height 19
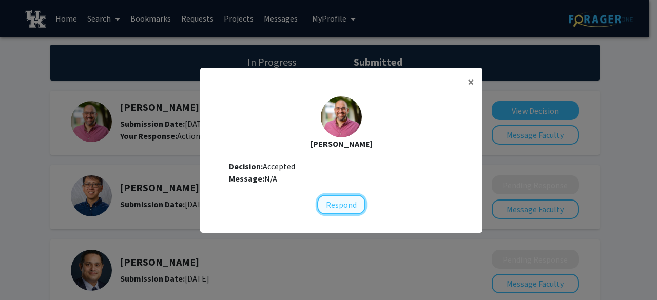
click at [351, 205] on button "Respond" at bounding box center [341, 204] width 48 height 19
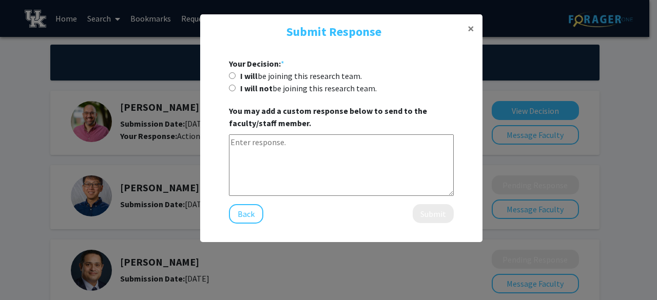
click at [356, 160] on textarea at bounding box center [341, 165] width 225 height 62
click at [466, 28] on button "×" at bounding box center [470, 28] width 23 height 29
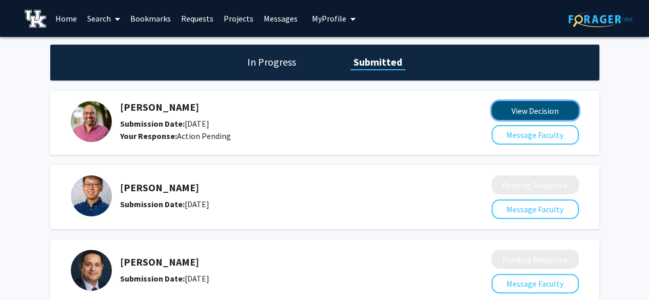
click at [520, 108] on button "View Decision" at bounding box center [534, 110] width 87 height 19
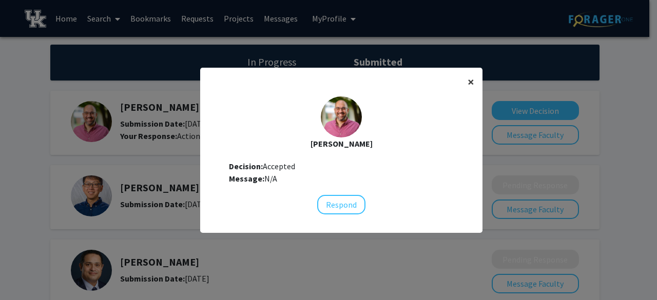
click at [467, 81] on span "×" at bounding box center [470, 82] width 7 height 16
